Goal: Task Accomplishment & Management: Manage account settings

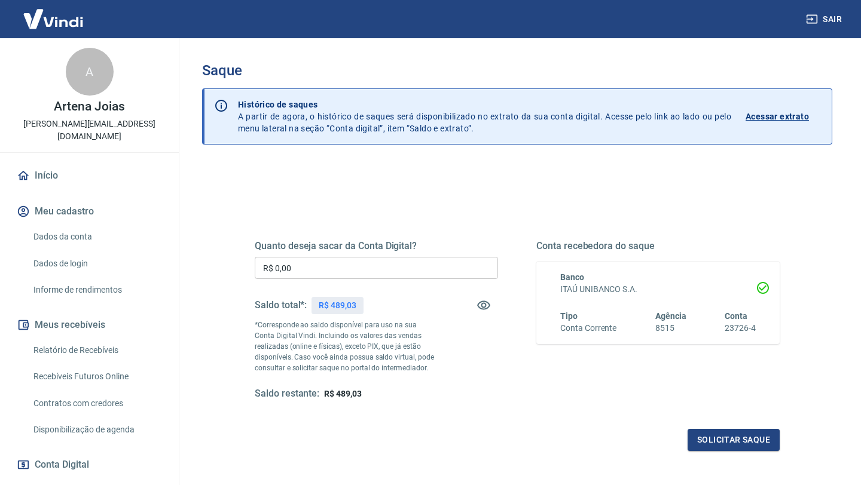
click at [299, 265] on input "R$ 0,00" at bounding box center [376, 268] width 243 height 22
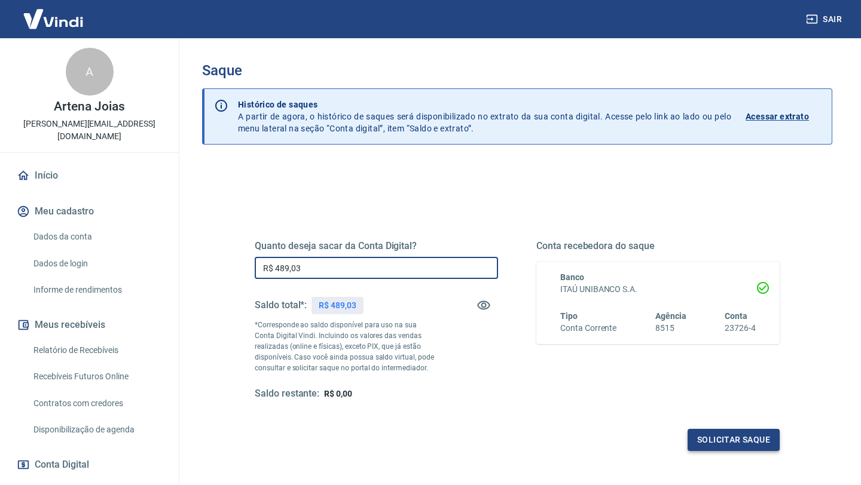
type input "R$ 489,03"
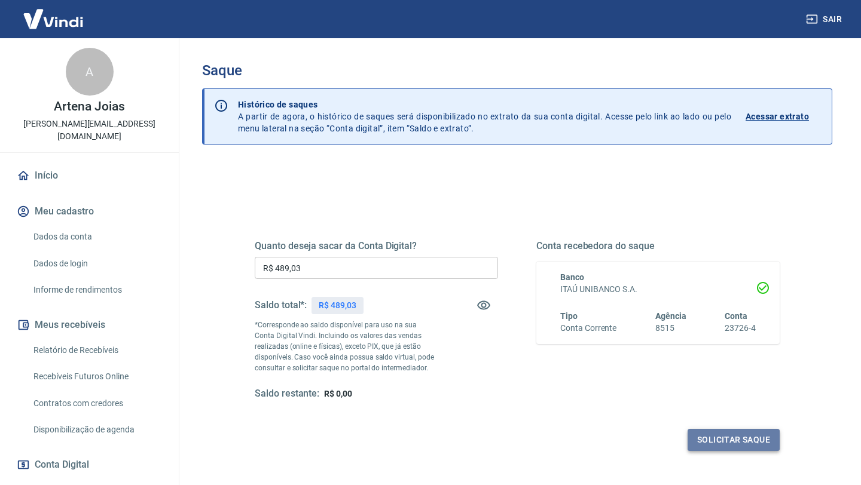
click at [715, 433] on button "Solicitar saque" at bounding box center [733, 440] width 92 height 22
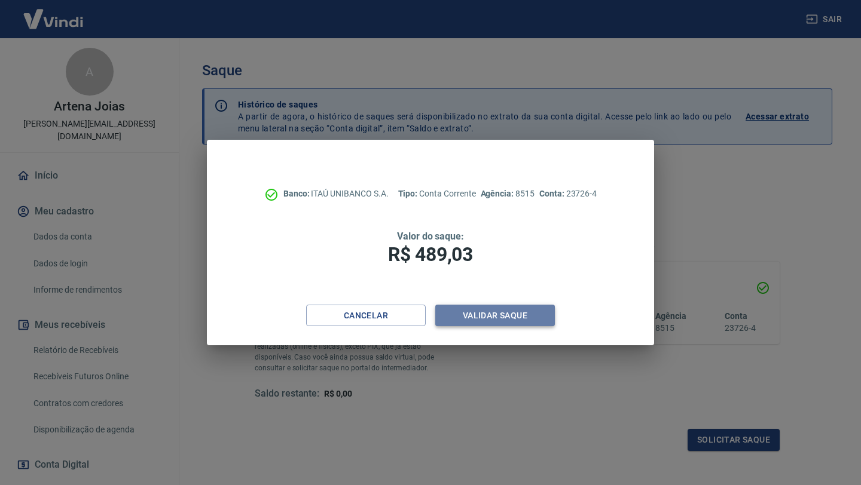
click at [482, 315] on button "Validar saque" at bounding box center [495, 316] width 120 height 22
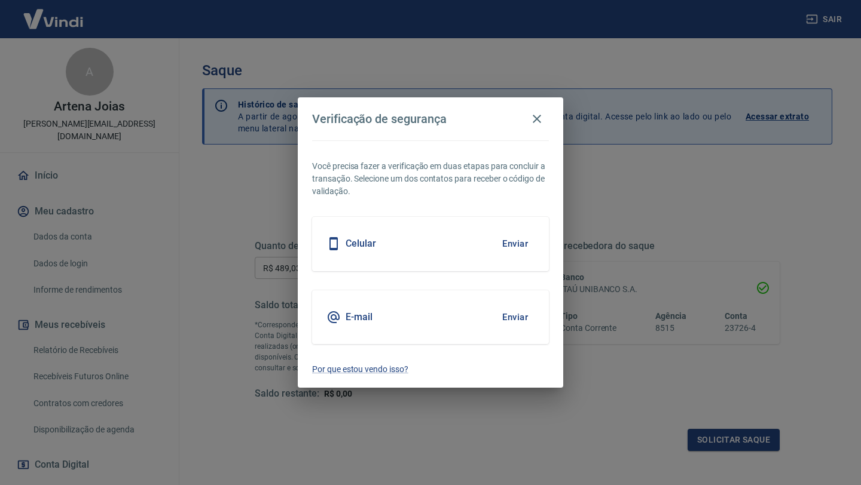
click at [516, 240] on button "Enviar" at bounding box center [515, 243] width 39 height 25
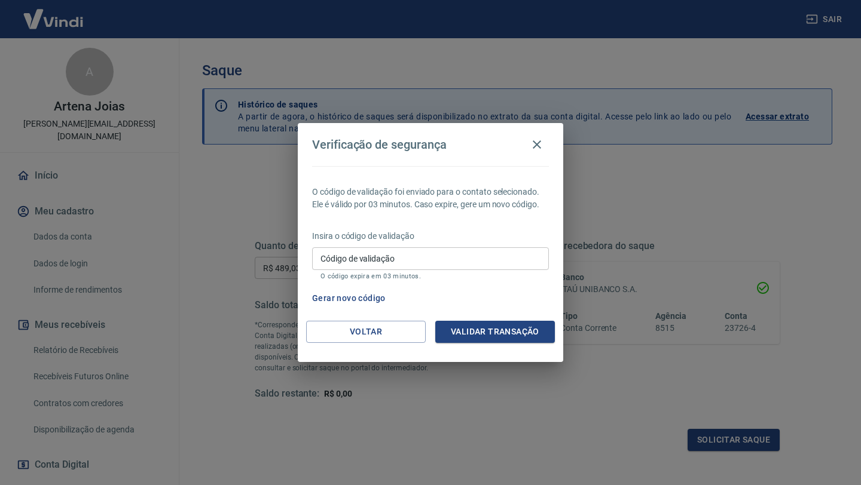
click at [325, 255] on div "Código de validação Código de validação O código expira em 03 minutos." at bounding box center [430, 263] width 237 height 32
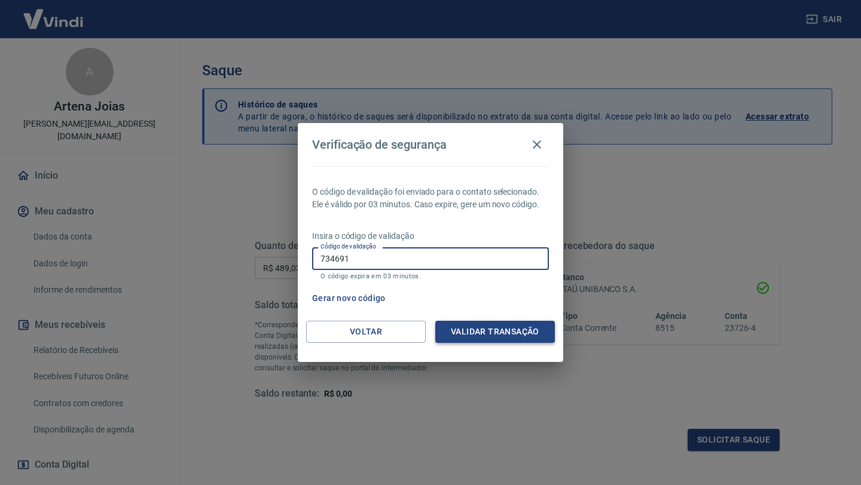
type input "734691"
click at [476, 331] on button "Validar transação" at bounding box center [495, 332] width 120 height 22
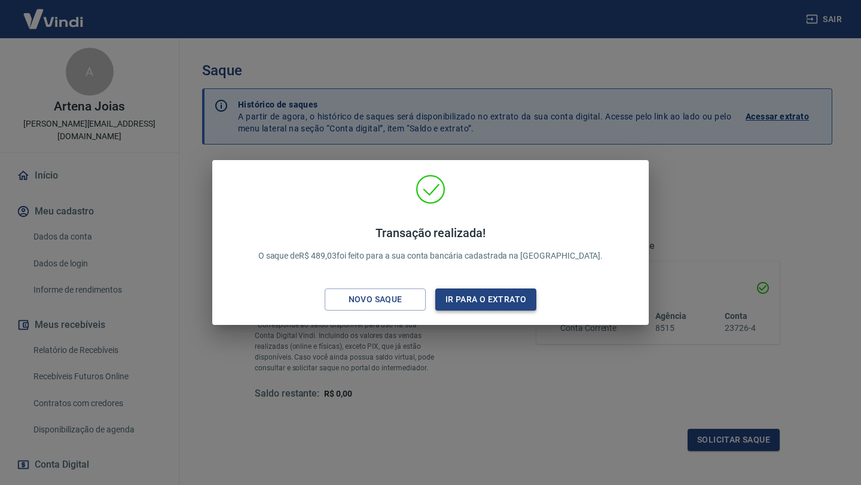
click at [501, 299] on button "Ir para o extrato" at bounding box center [485, 300] width 101 height 22
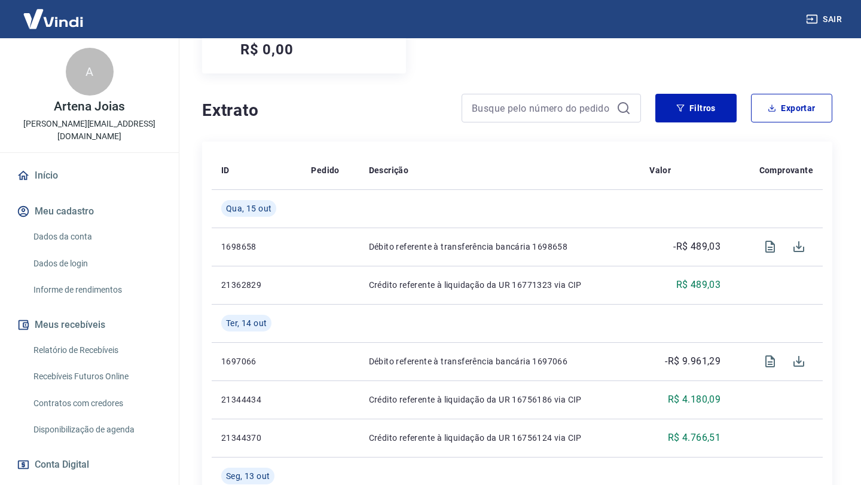
scroll to position [186, 0]
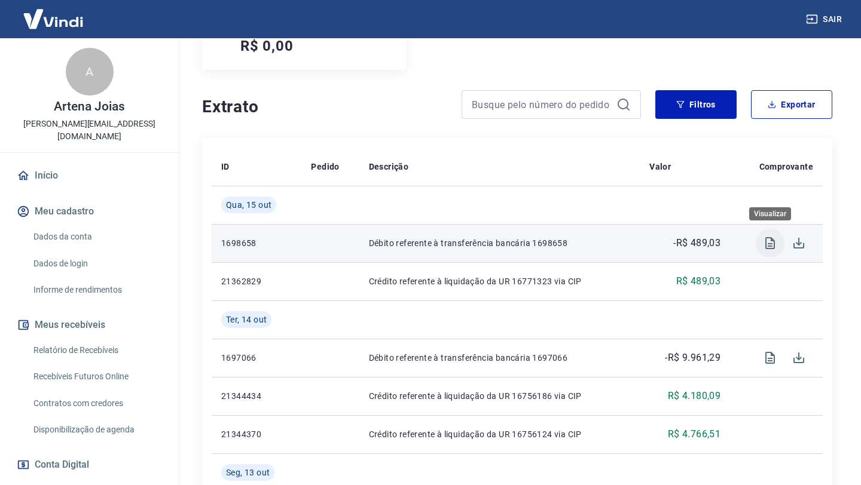
click at [763, 237] on icon "Visualizar" at bounding box center [770, 243] width 14 height 14
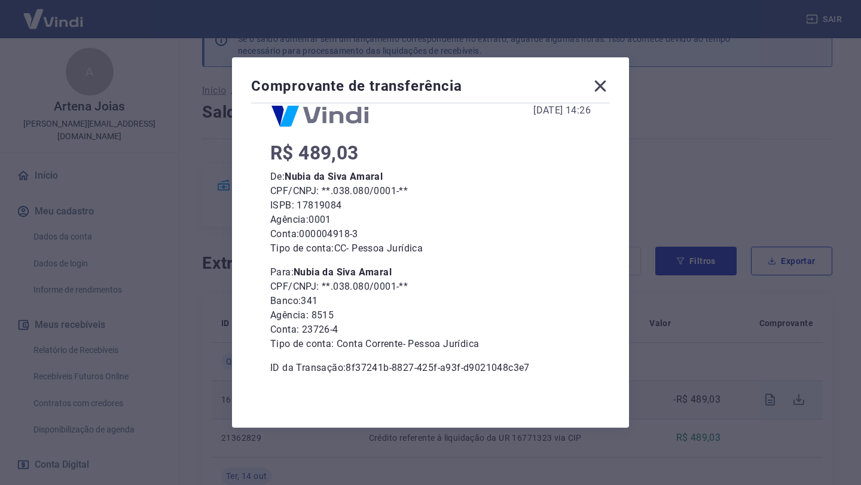
scroll to position [0, 0]
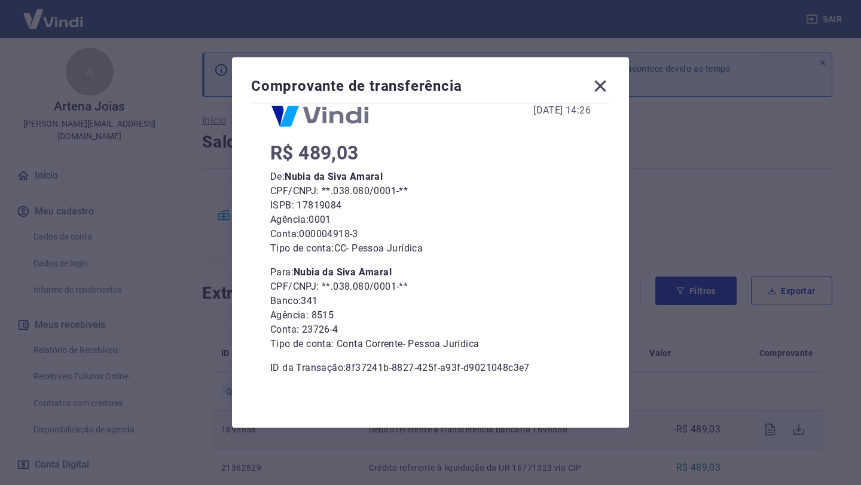
click at [601, 82] on icon at bounding box center [600, 86] width 19 height 19
